Goal: Information Seeking & Learning: Learn about a topic

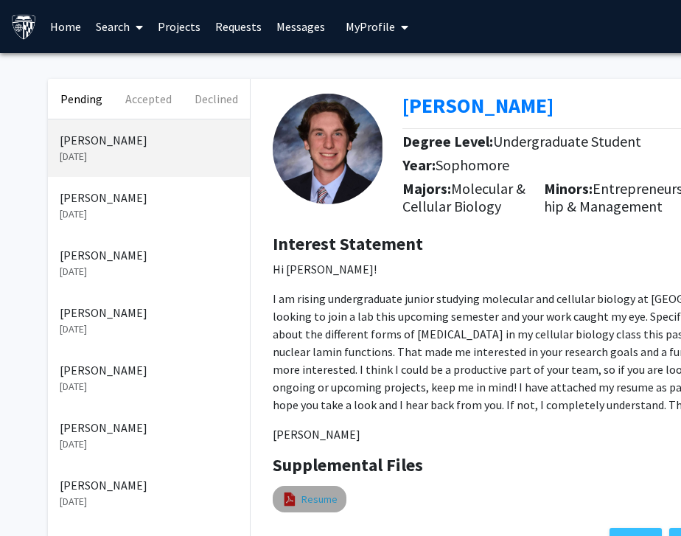
click at [319, 507] on link "Resume" at bounding box center [320, 499] width 36 height 15
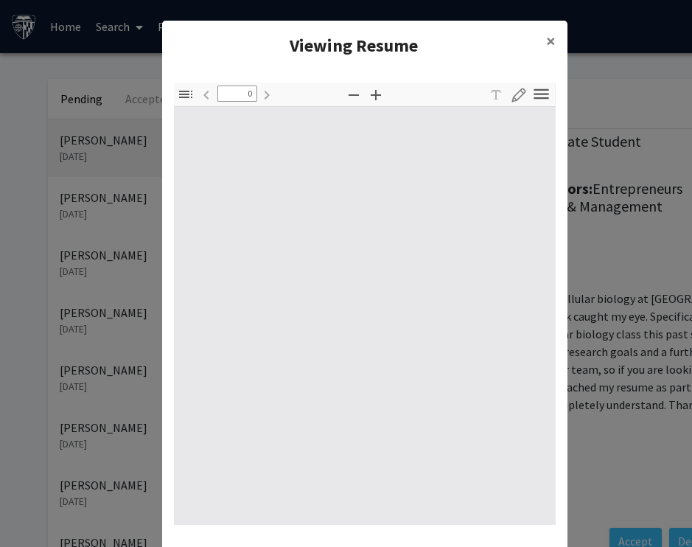
type input "1"
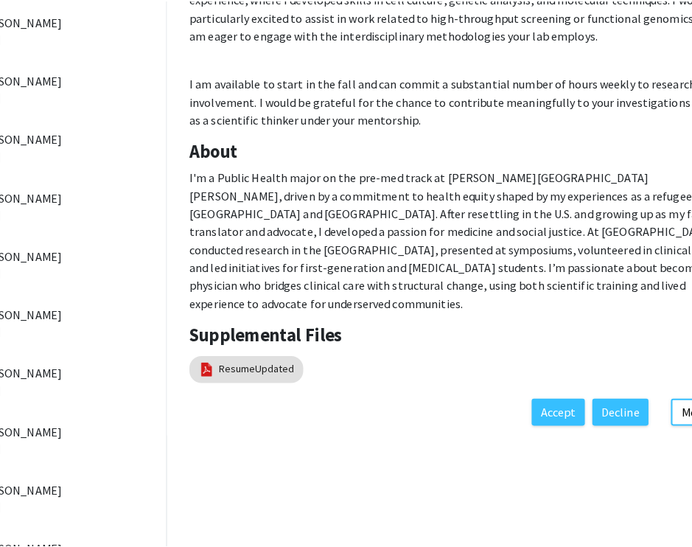
scroll to position [468, 86]
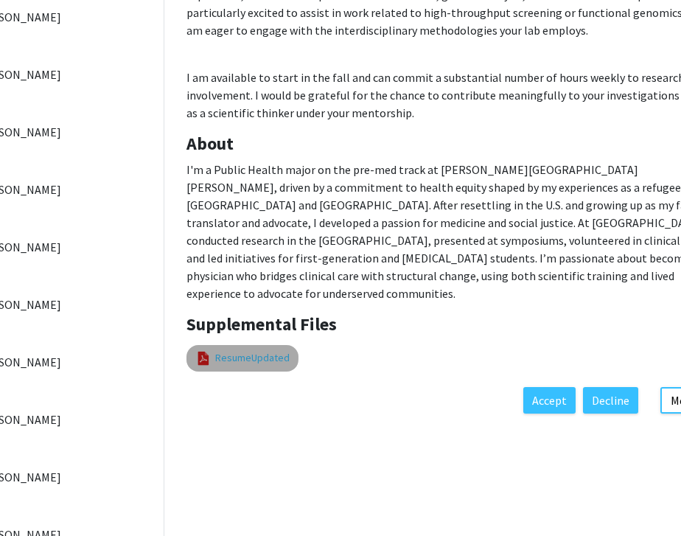
click at [229, 350] on link "ResumeUpdated" at bounding box center [252, 357] width 74 height 15
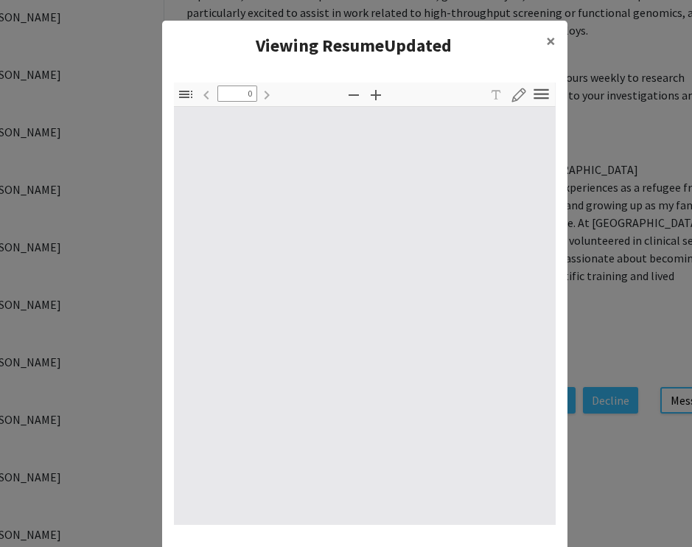
type input "1"
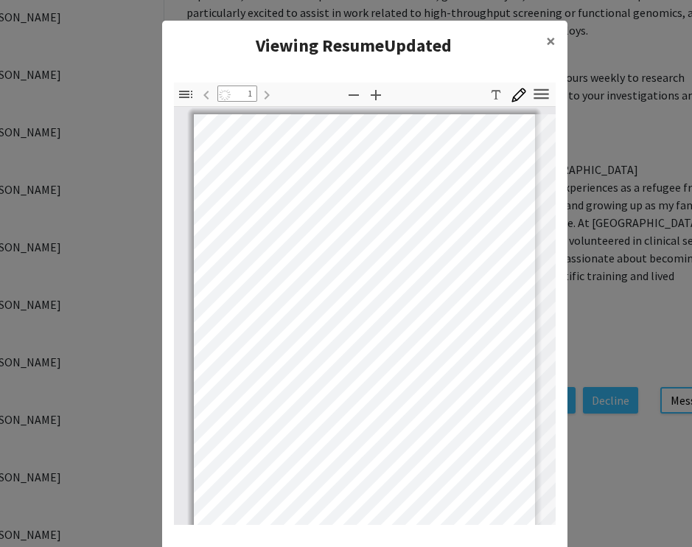
scroll to position [3, 0]
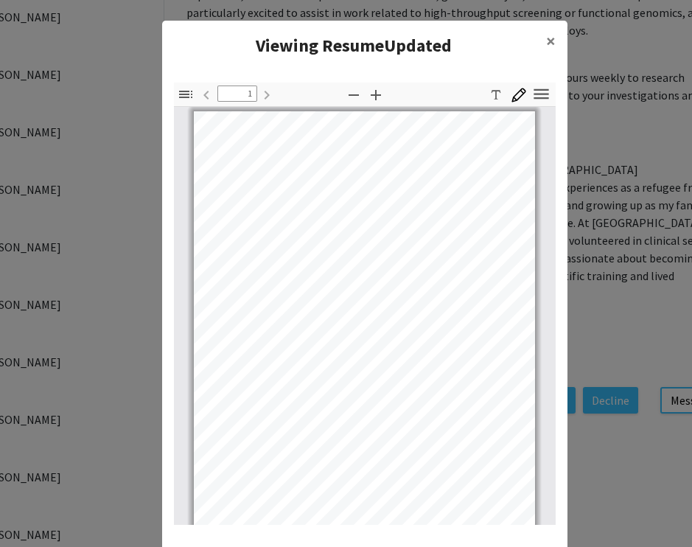
click at [373, 107] on pdf-zoom-in "Zoom In" at bounding box center [376, 95] width 22 height 25
click at [373, 97] on icon "button" at bounding box center [376, 95] width 18 height 18
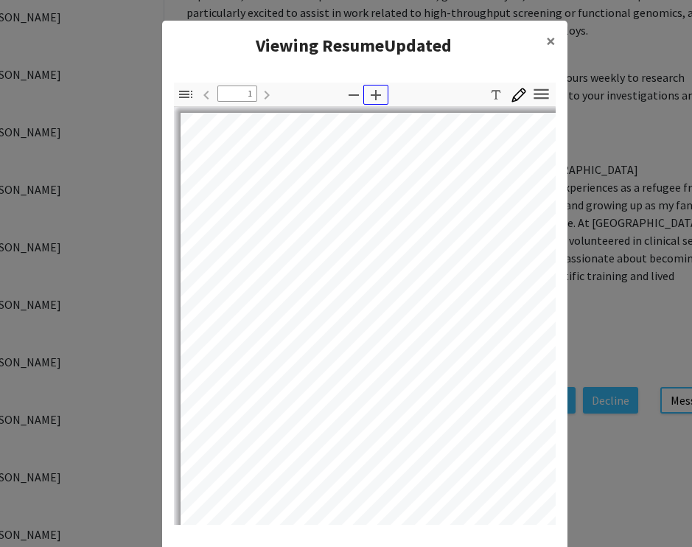
click at [372, 99] on icon "button" at bounding box center [376, 95] width 18 height 18
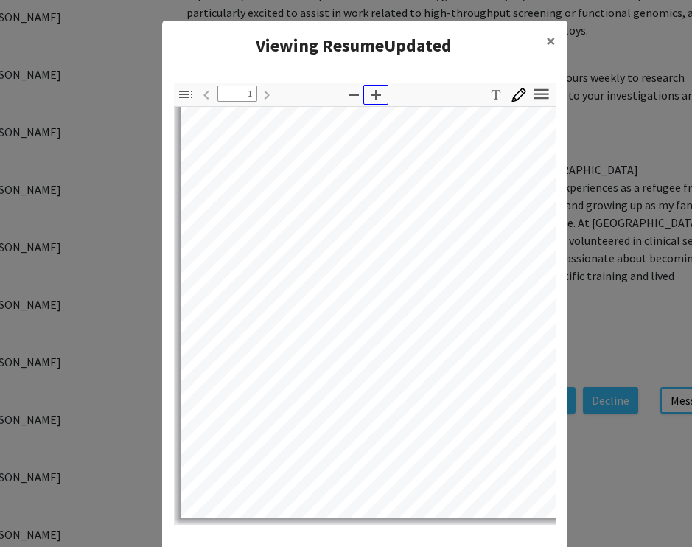
scroll to position [230, 0]
